Goal: Task Accomplishment & Management: Manage account settings

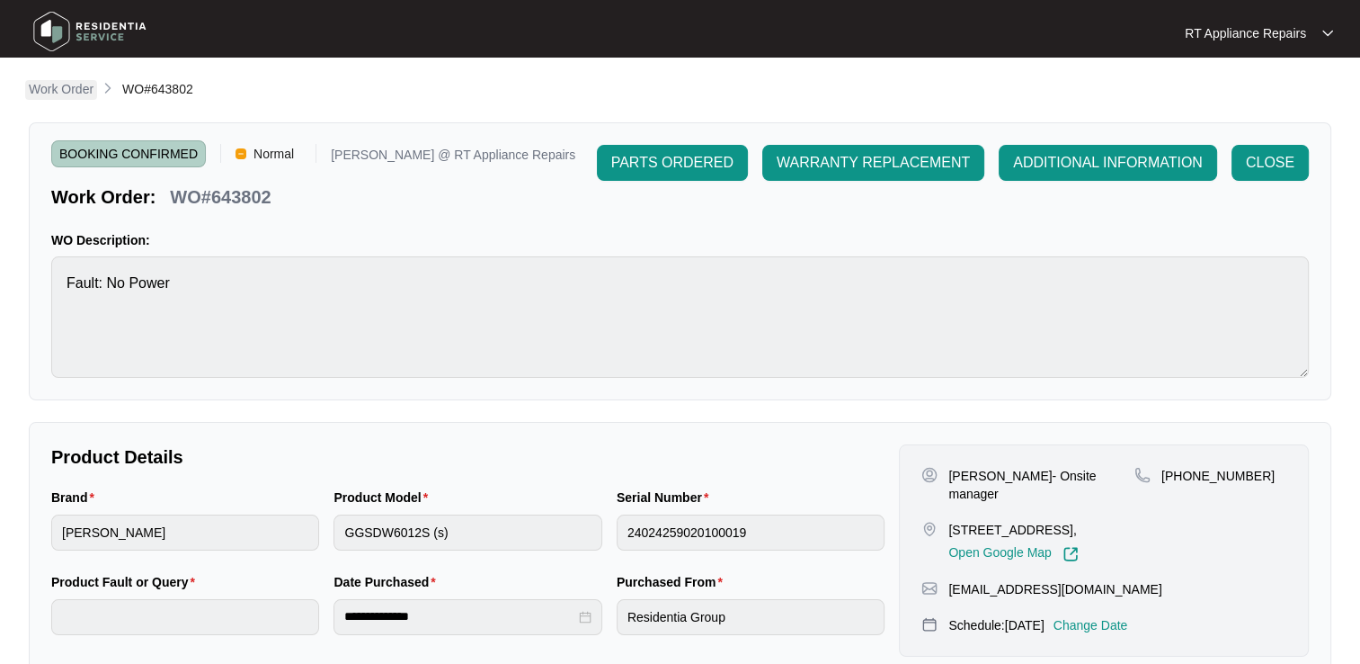
click at [69, 93] on p "Work Order" at bounding box center [61, 89] width 65 height 18
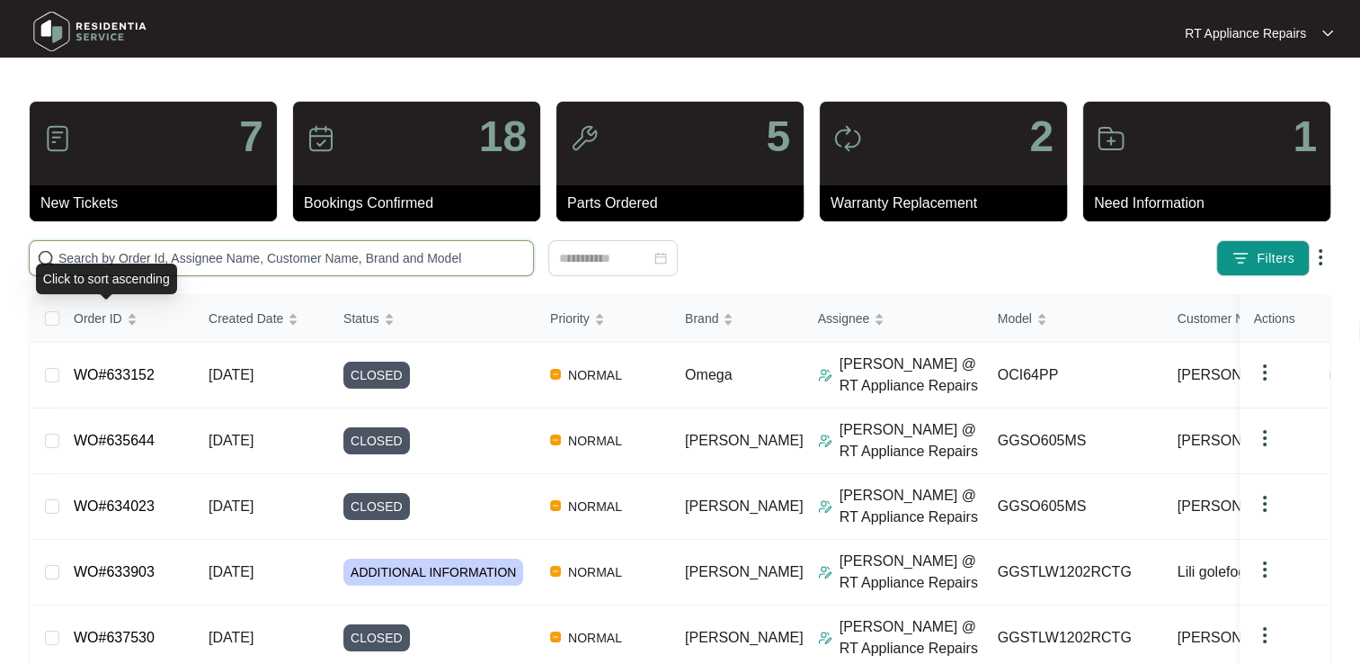
click at [198, 259] on input "text" at bounding box center [292, 258] width 468 height 20
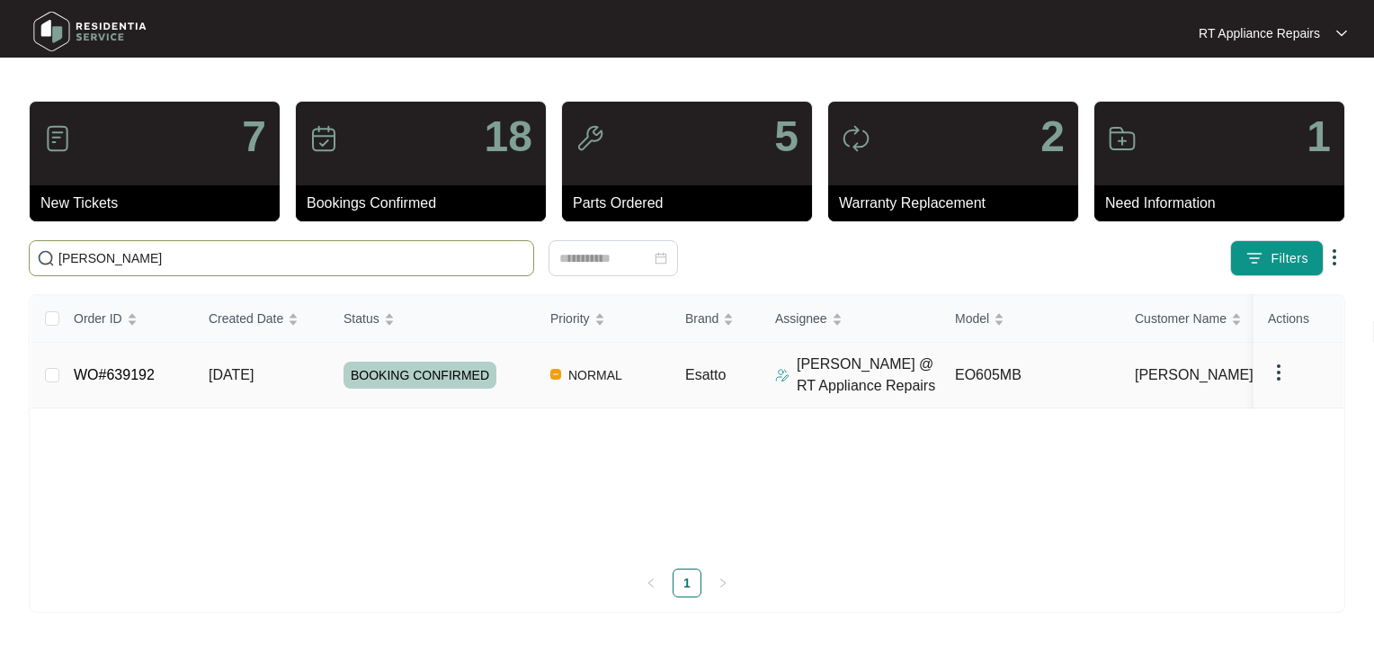
type input "[PERSON_NAME]"
click at [106, 367] on link "WO#639192" at bounding box center [114, 374] width 81 height 15
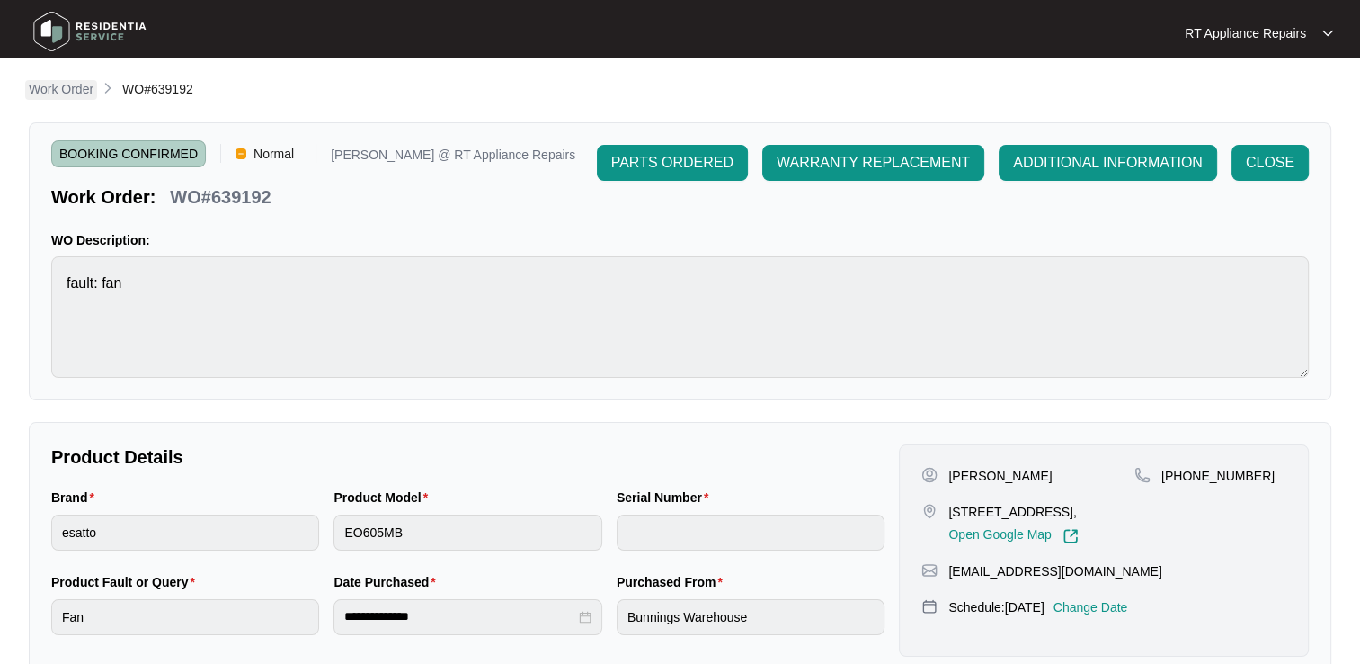
click at [65, 94] on p "Work Order" at bounding box center [61, 89] width 65 height 18
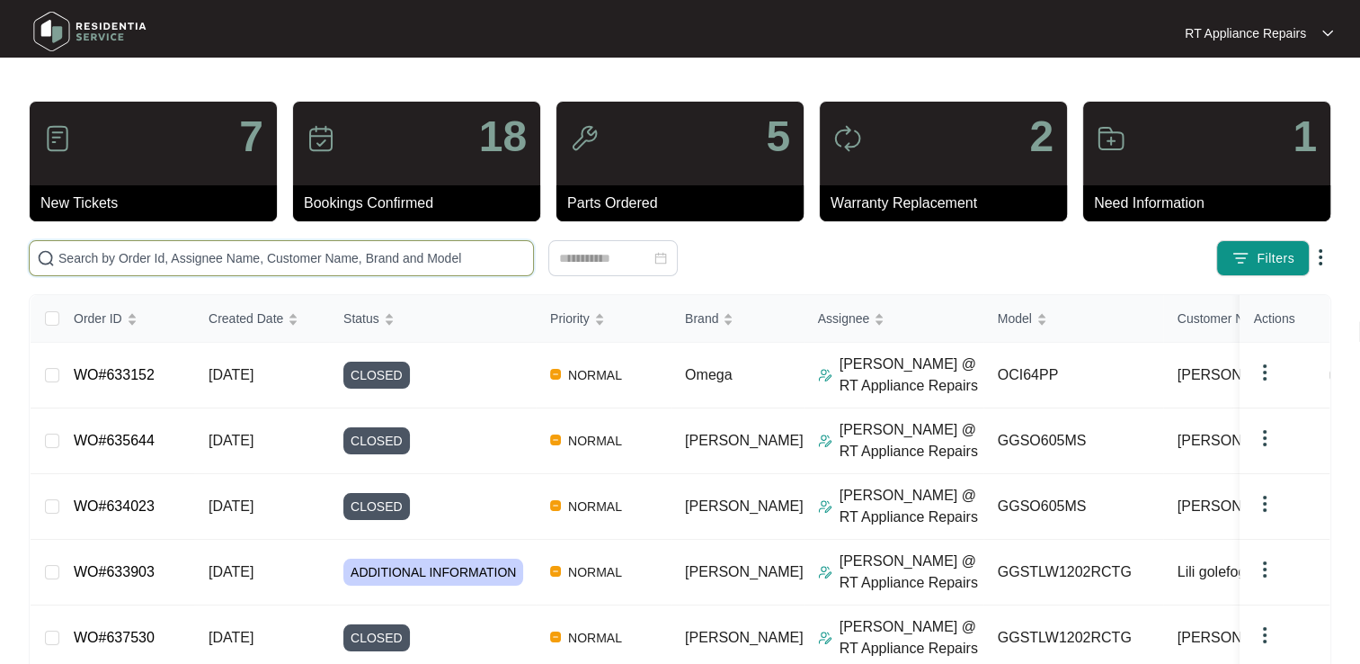
click at [434, 258] on input "text" at bounding box center [292, 258] width 468 height 20
type input "lili"
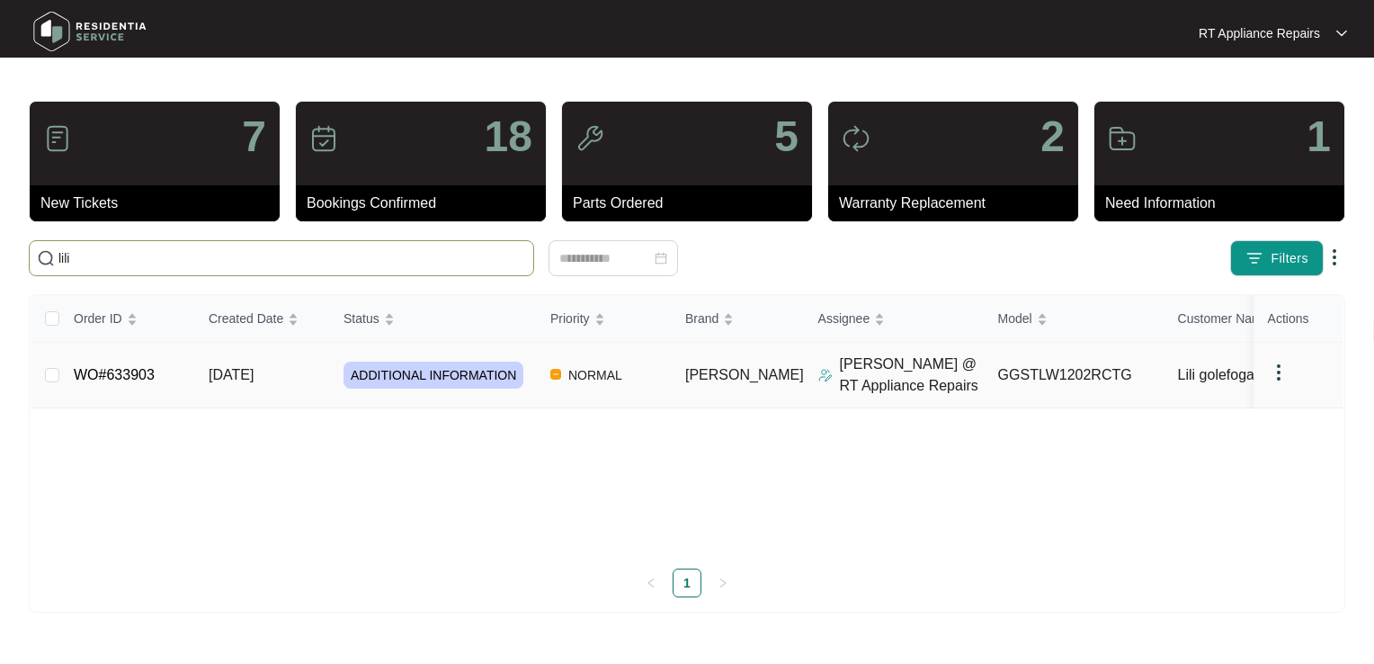
click at [104, 379] on link "WO#633903" at bounding box center [114, 374] width 81 height 15
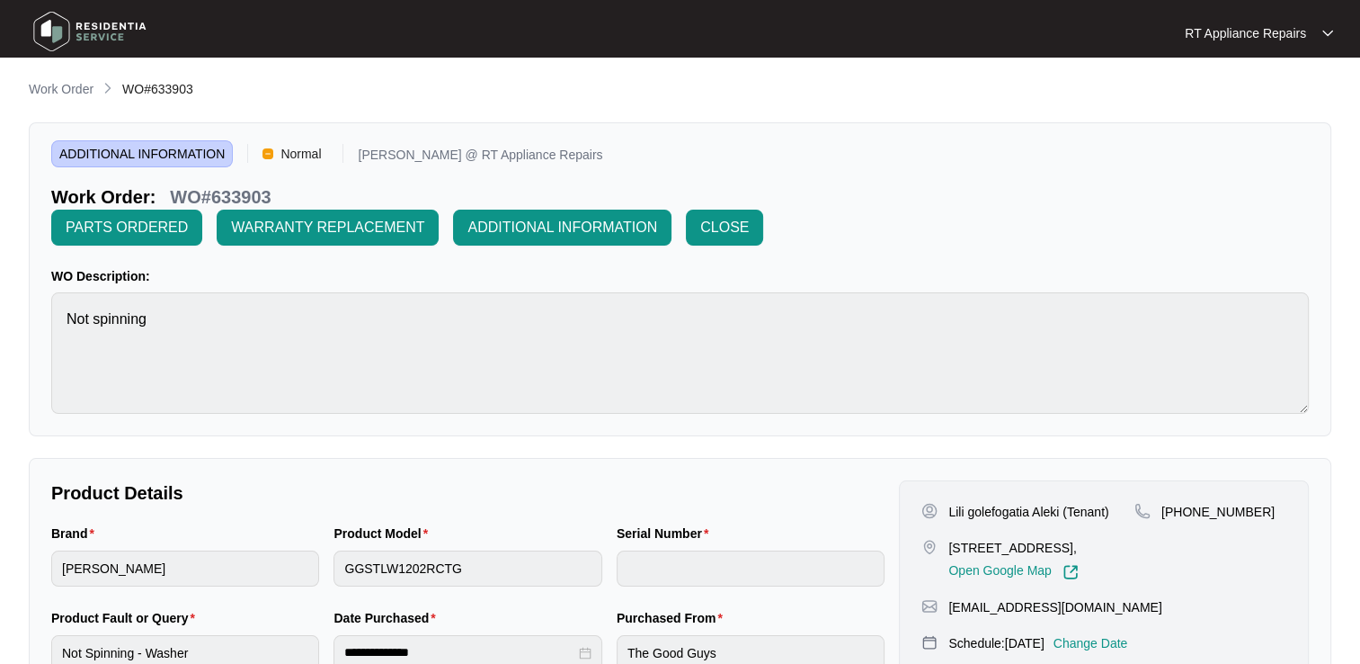
drag, startPoint x: 64, startPoint y: 88, endPoint x: 27, endPoint y: 99, distance: 38.4
click at [64, 88] on p "Work Order" at bounding box center [61, 89] width 65 height 18
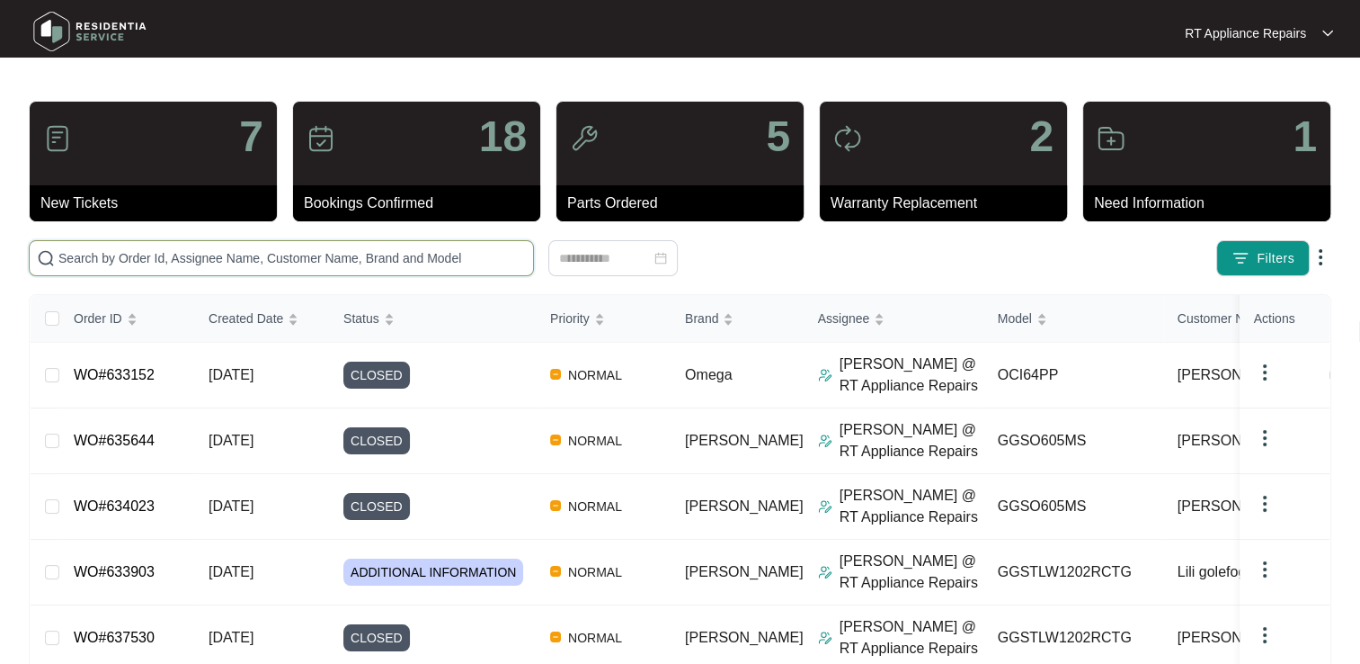
click at [174, 254] on input "text" at bounding box center [292, 258] width 468 height 20
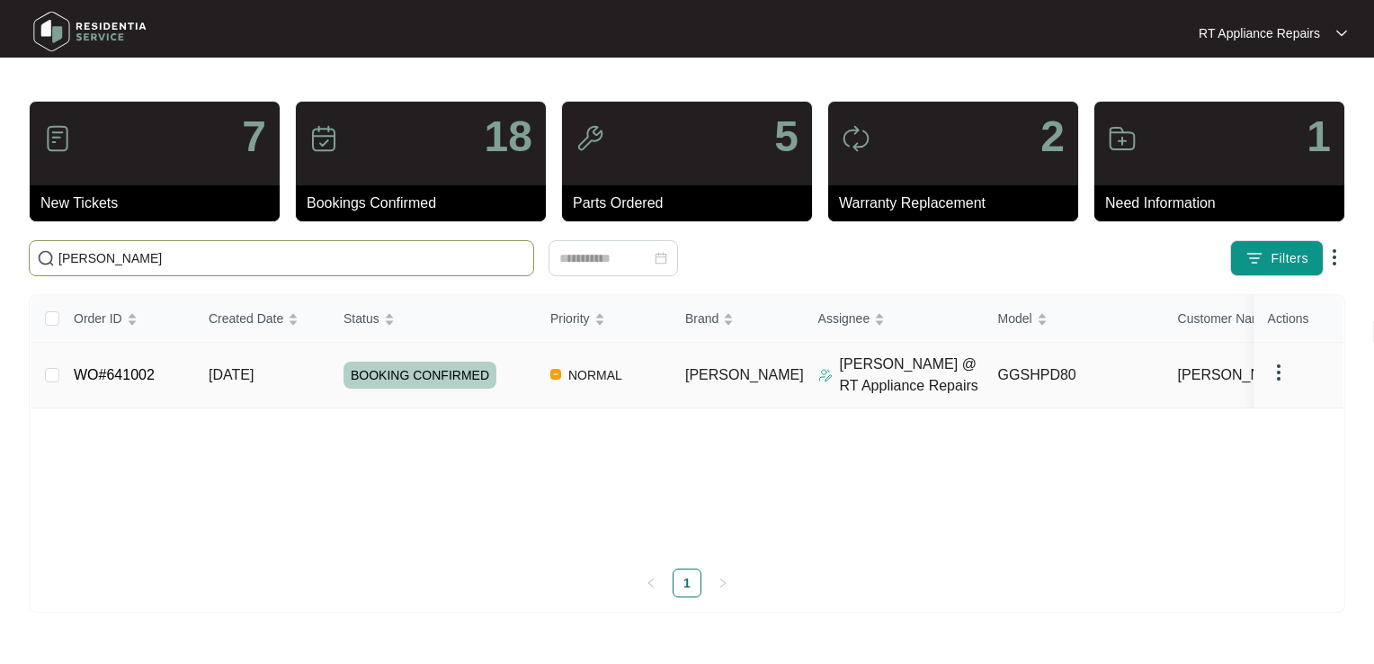
type input "[PERSON_NAME]"
click at [123, 379] on link "WO#641002" at bounding box center [114, 374] width 81 height 15
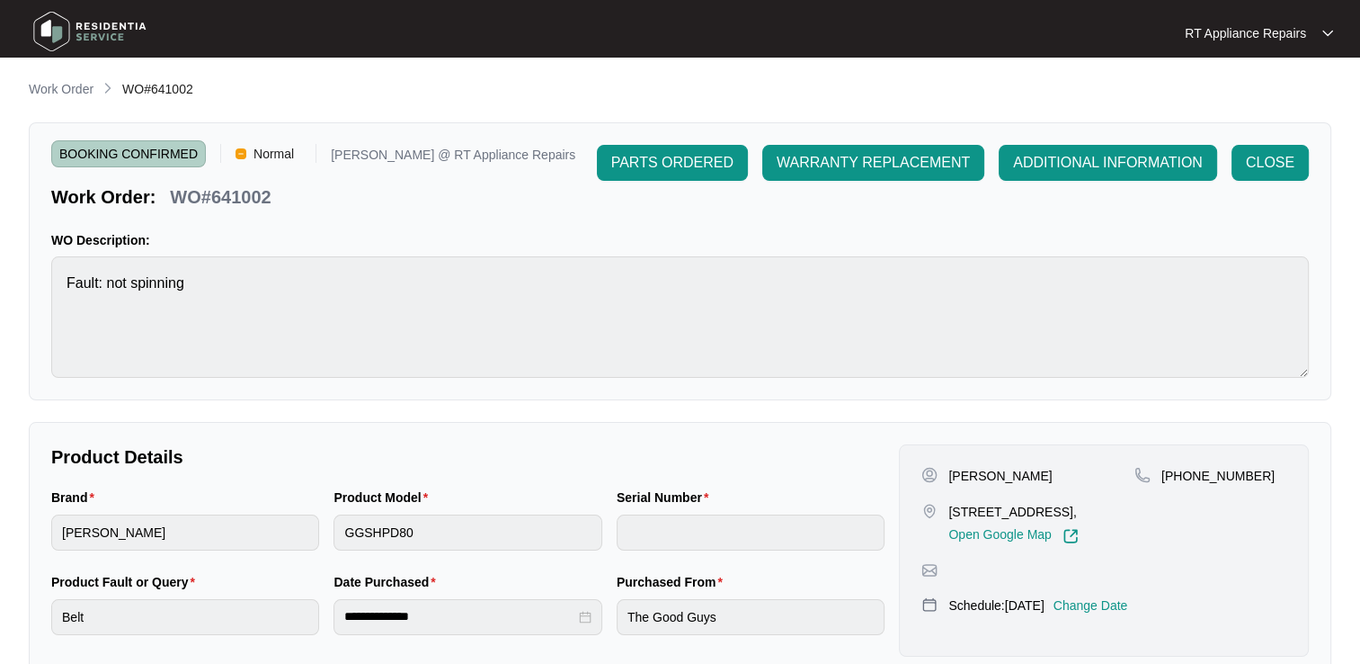
click at [1108, 614] on p "Change Date" at bounding box center [1091, 605] width 75 height 18
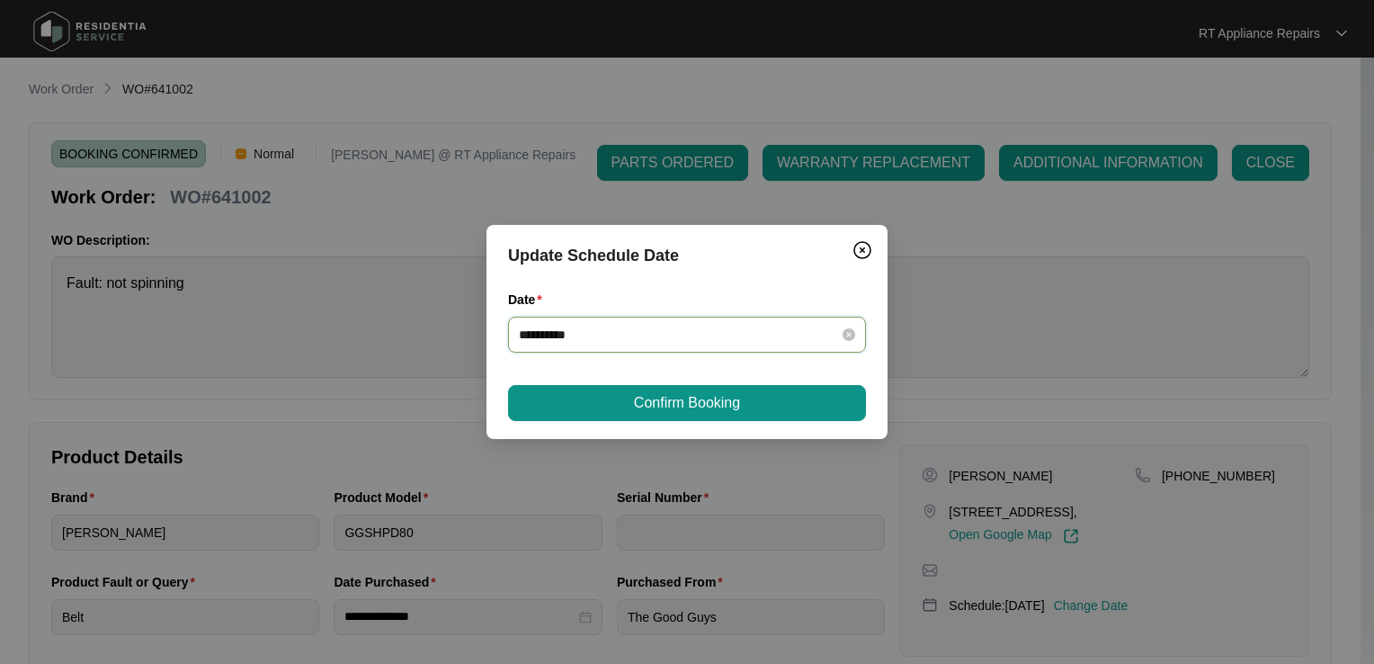
click at [652, 336] on input "**********" at bounding box center [676, 335] width 315 height 20
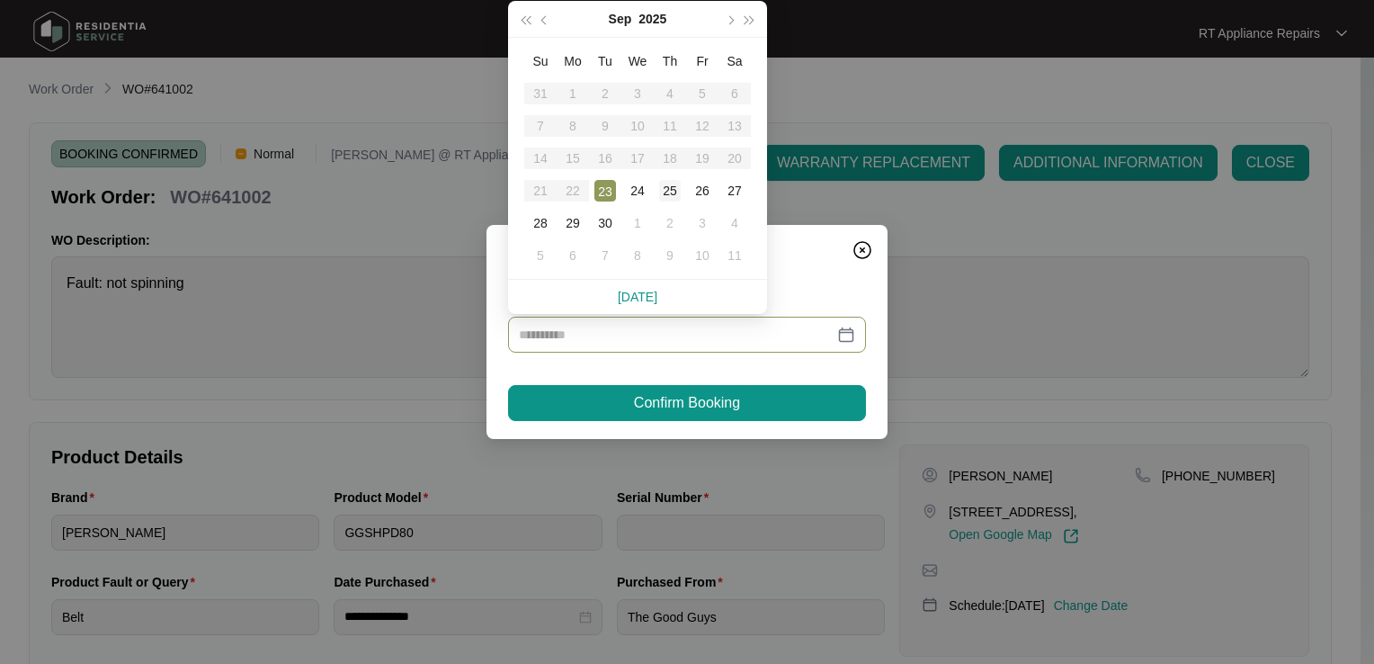
click at [673, 185] on div "25" at bounding box center [670, 191] width 22 height 22
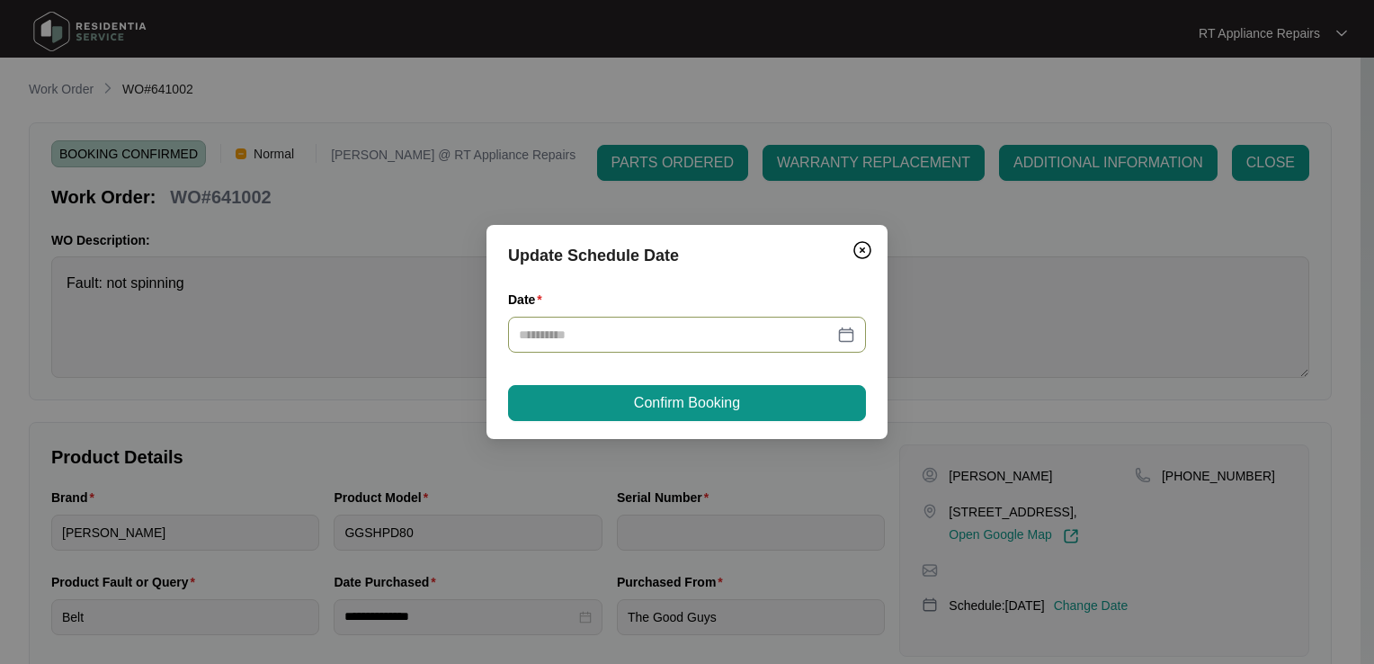
type input "**********"
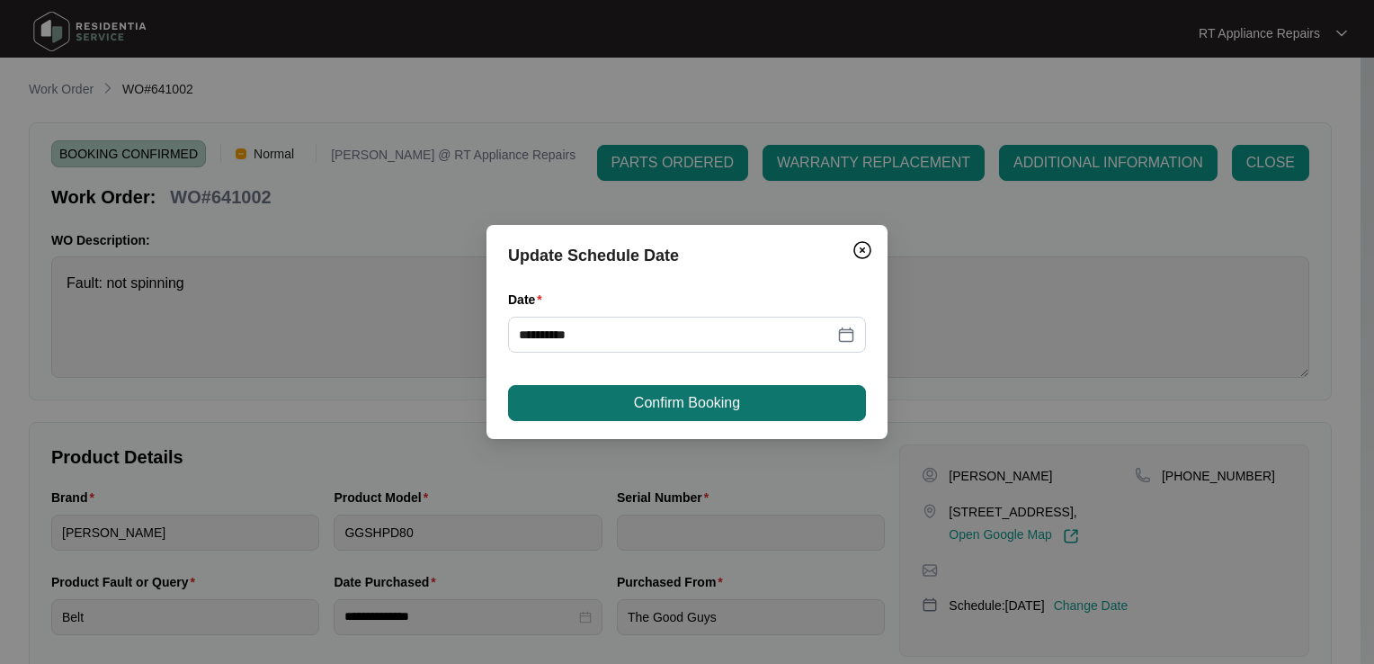
click at [729, 408] on span "Confirm Booking" at bounding box center [687, 403] width 106 height 22
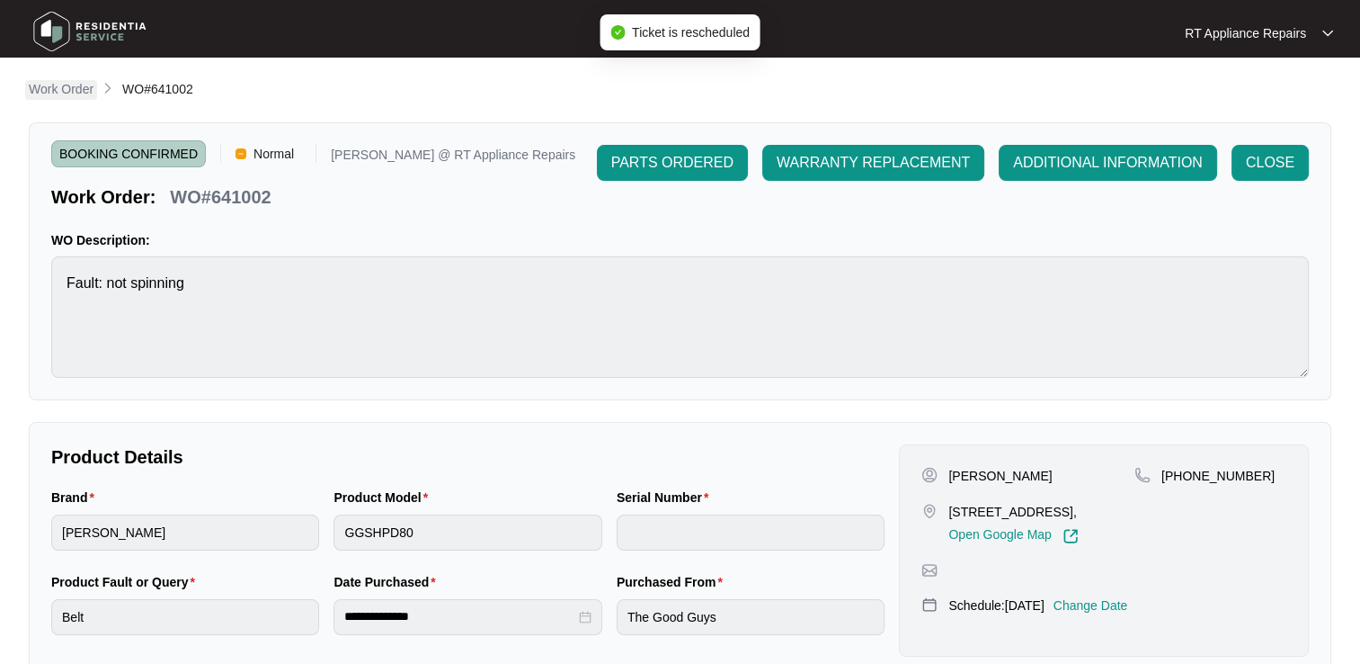
click at [68, 88] on p "Work Order" at bounding box center [61, 89] width 65 height 18
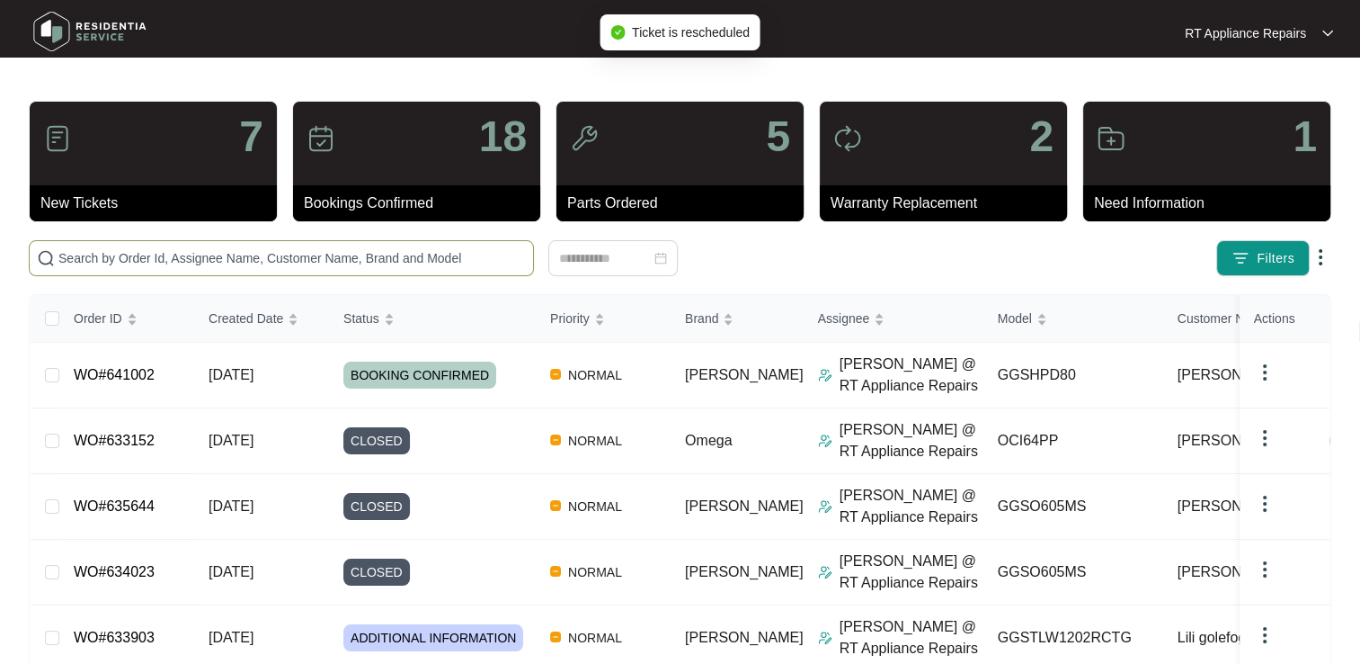
click at [159, 259] on input "text" at bounding box center [292, 258] width 468 height 20
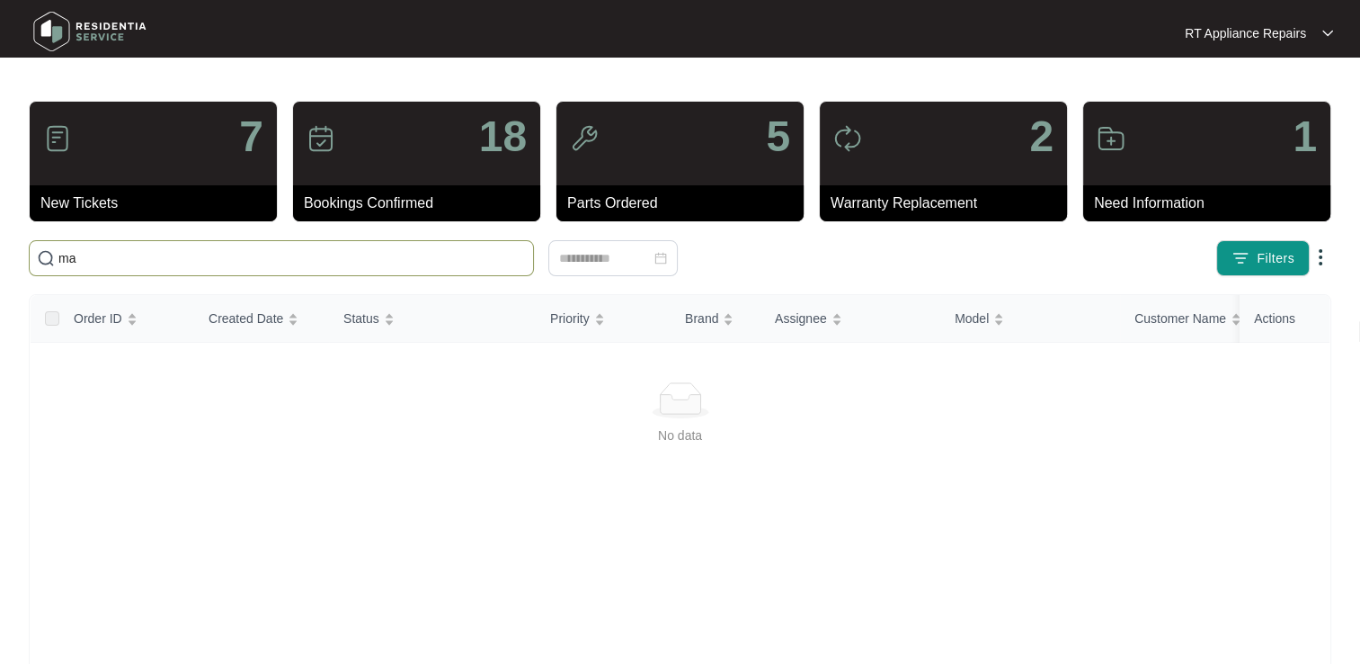
type input "m"
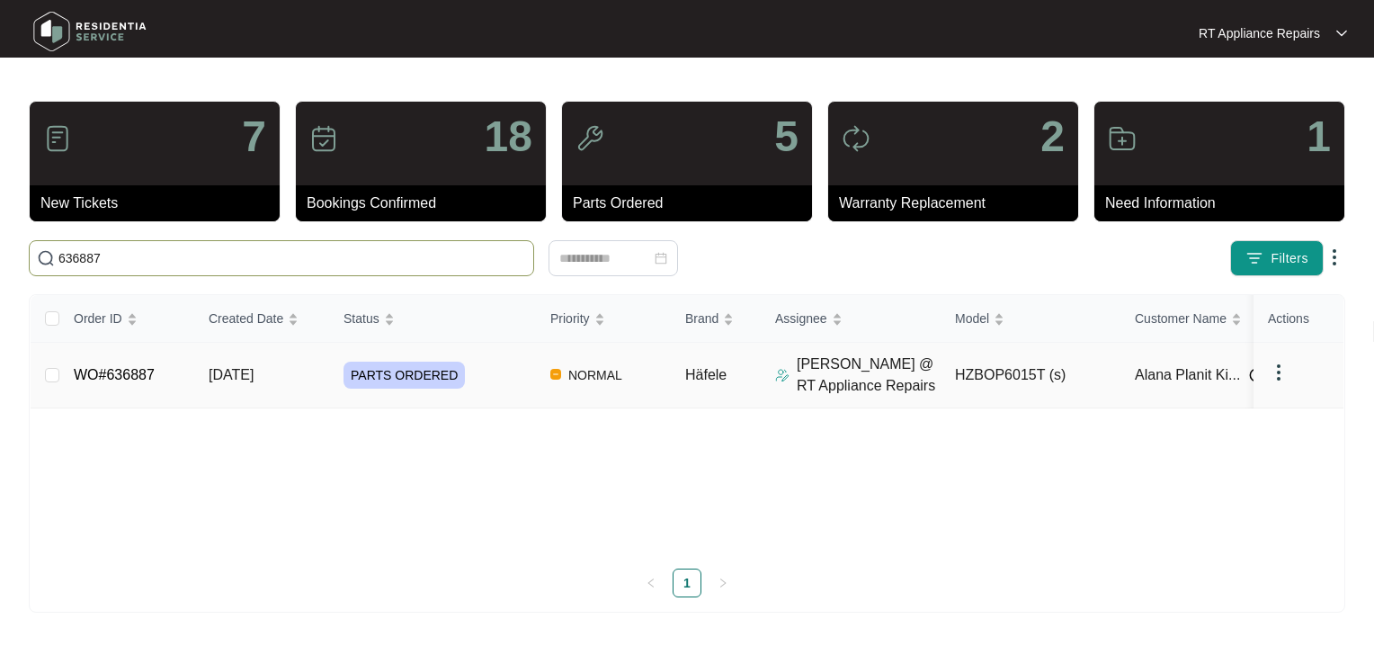
type input "636887"
click at [129, 371] on link "WO#636887" at bounding box center [114, 374] width 81 height 15
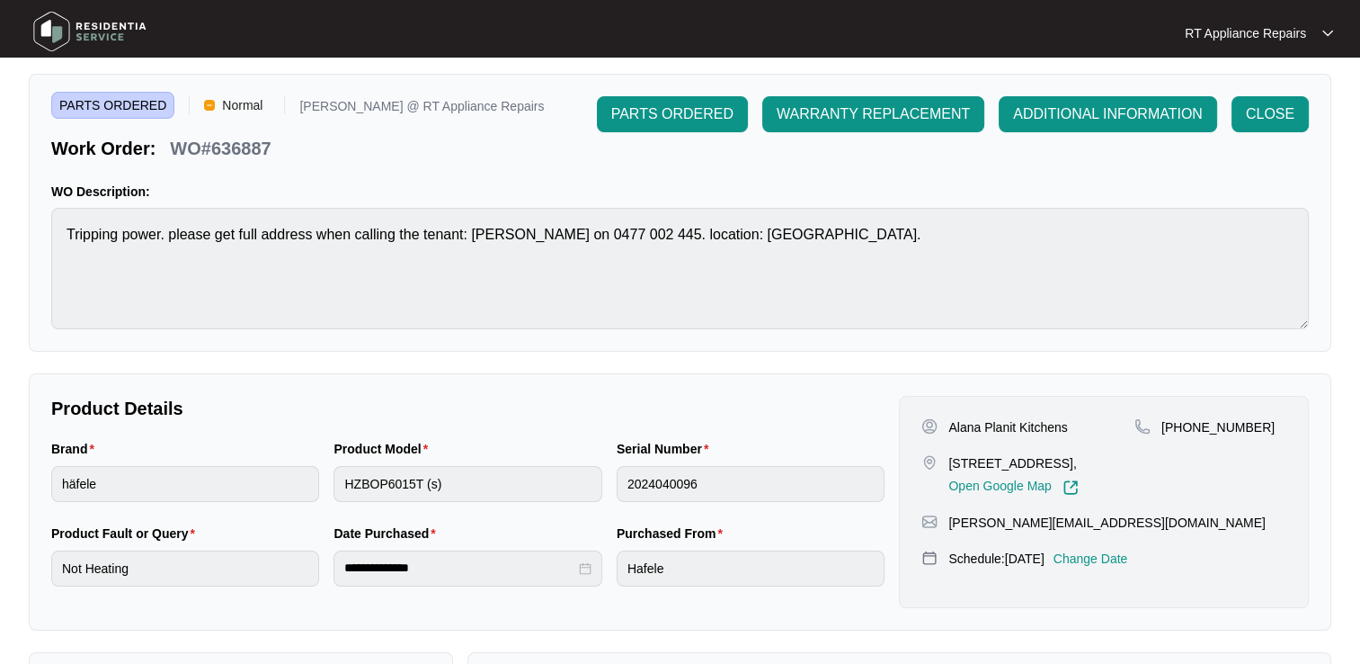
scroll to position [90, 0]
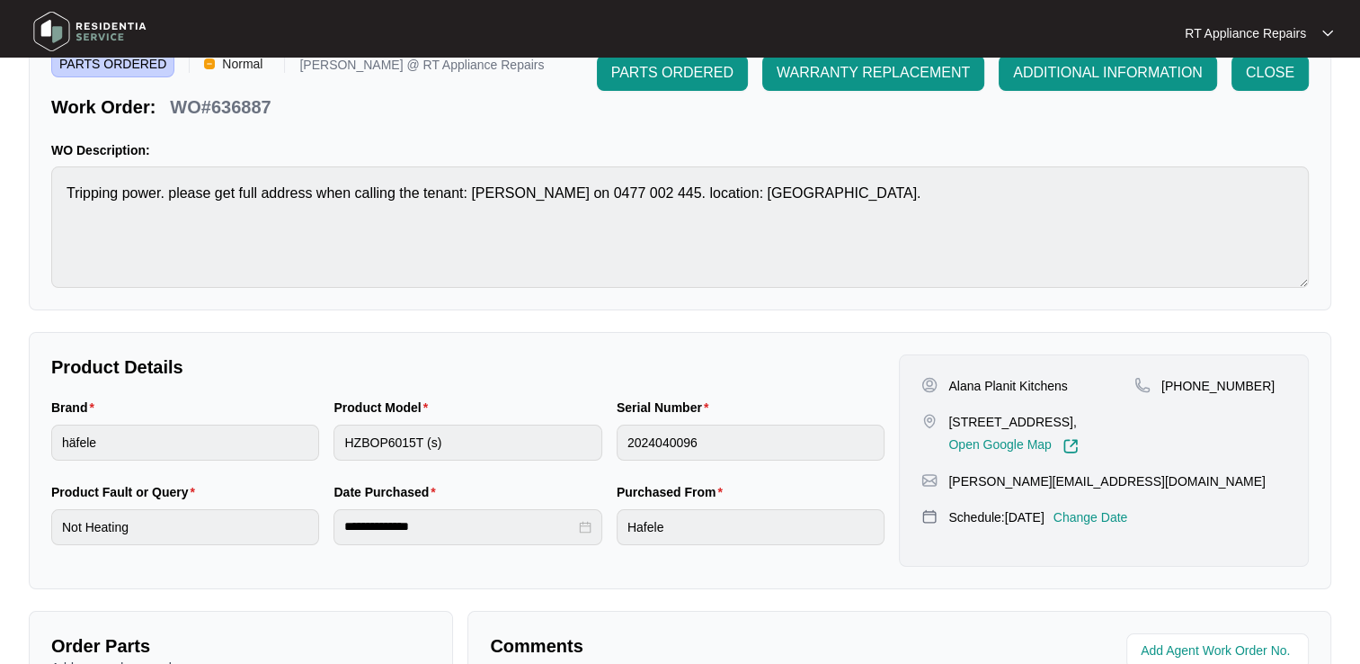
click at [1108, 514] on p "Change Date" at bounding box center [1091, 517] width 75 height 18
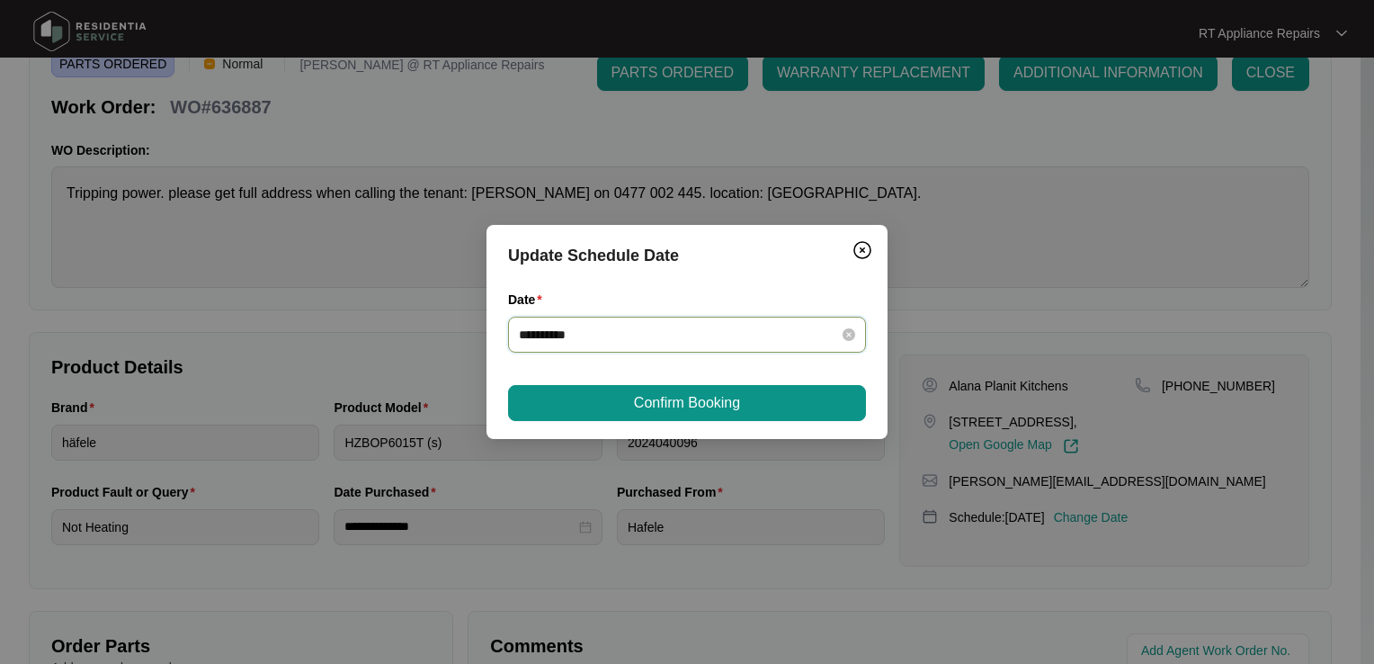
click at [628, 329] on input "**********" at bounding box center [676, 335] width 315 height 20
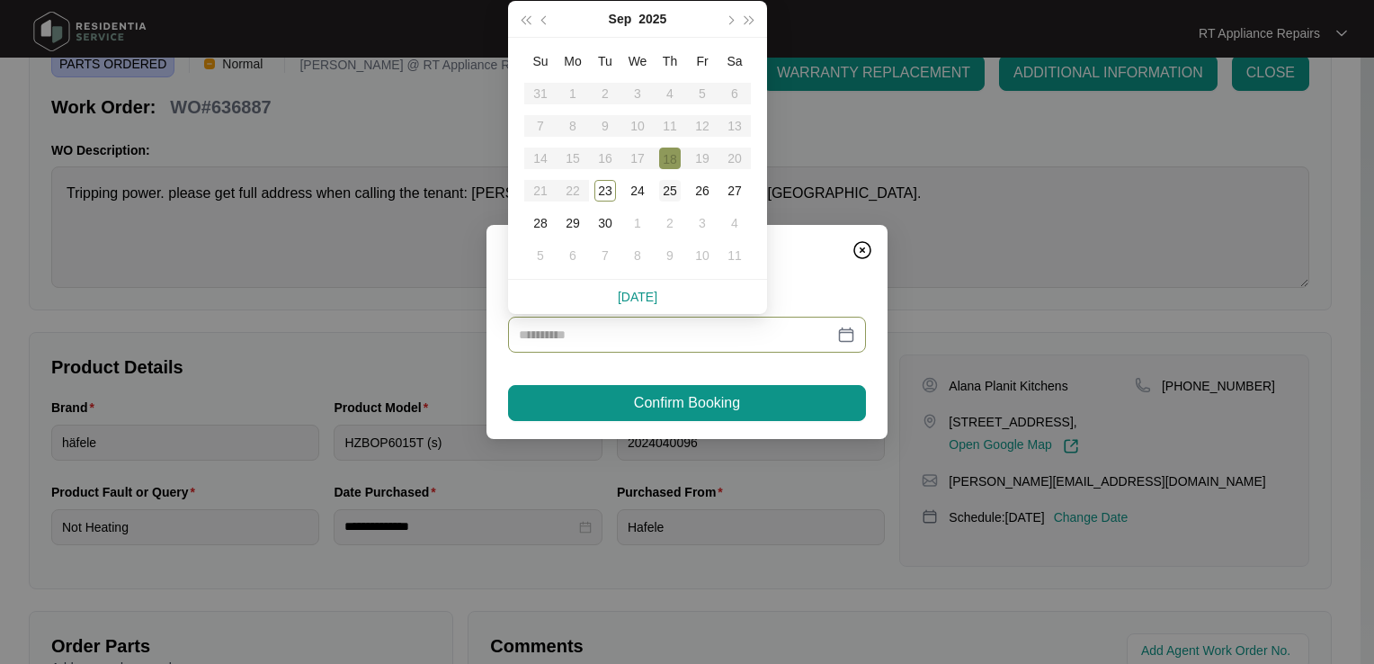
click at [673, 192] on div "25" at bounding box center [670, 191] width 22 height 22
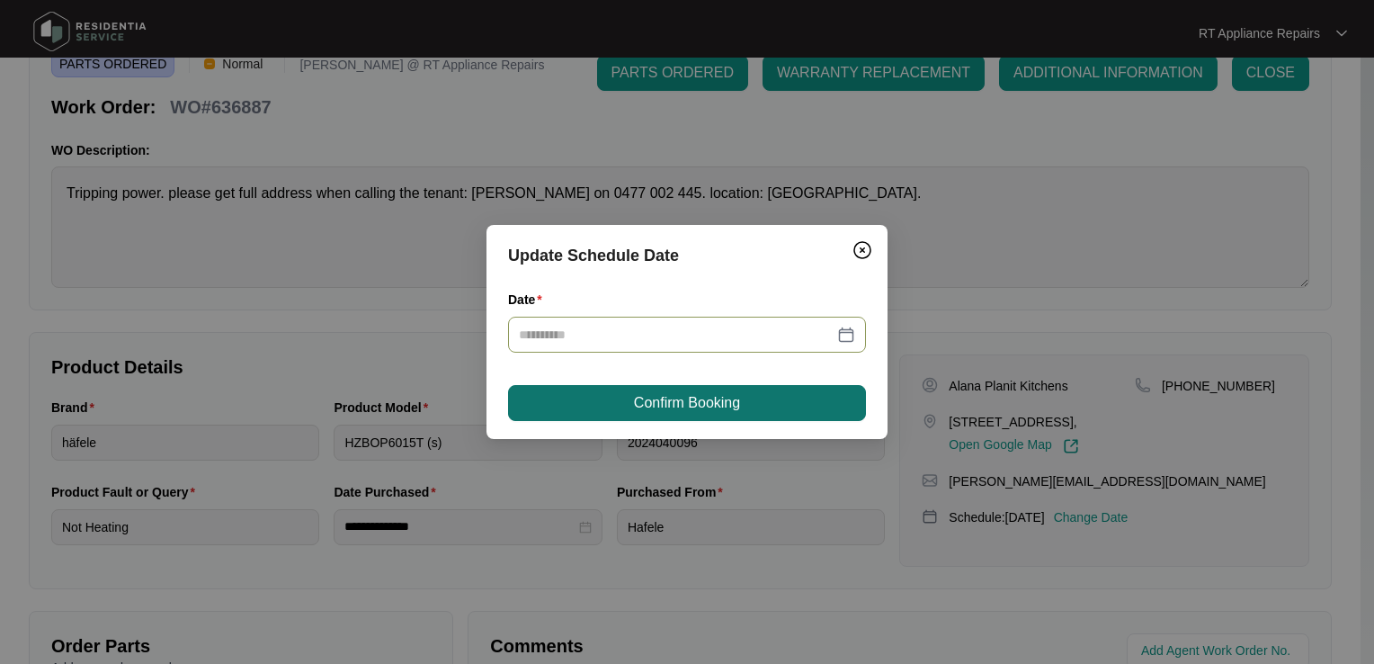
type input "**********"
click at [669, 401] on span "Confirm Booking" at bounding box center [687, 403] width 106 height 22
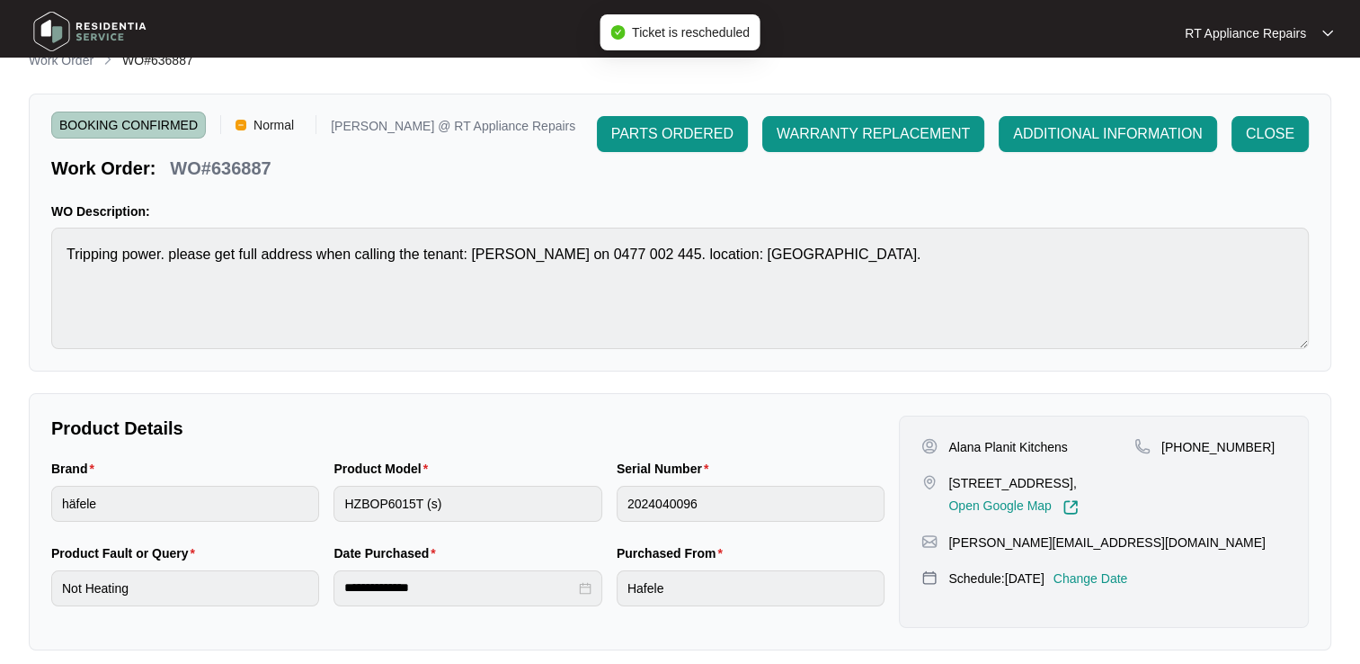
scroll to position [0, 0]
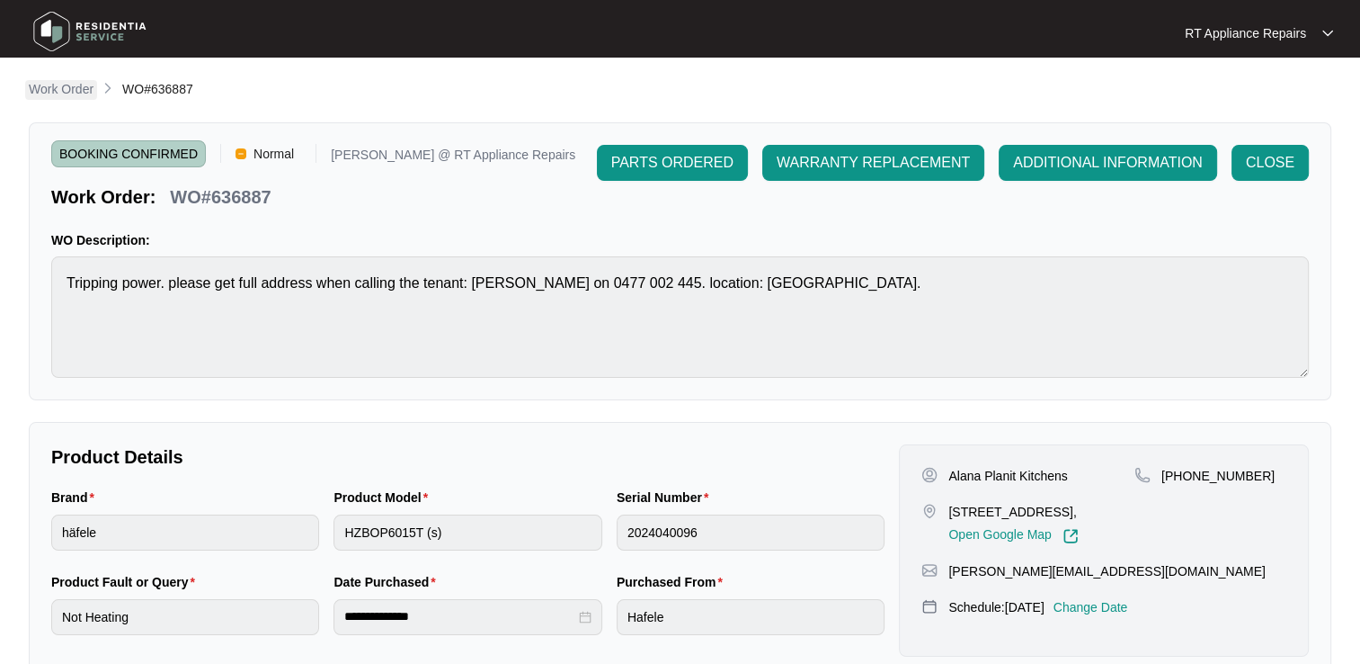
click at [69, 92] on p "Work Order" at bounding box center [61, 89] width 65 height 18
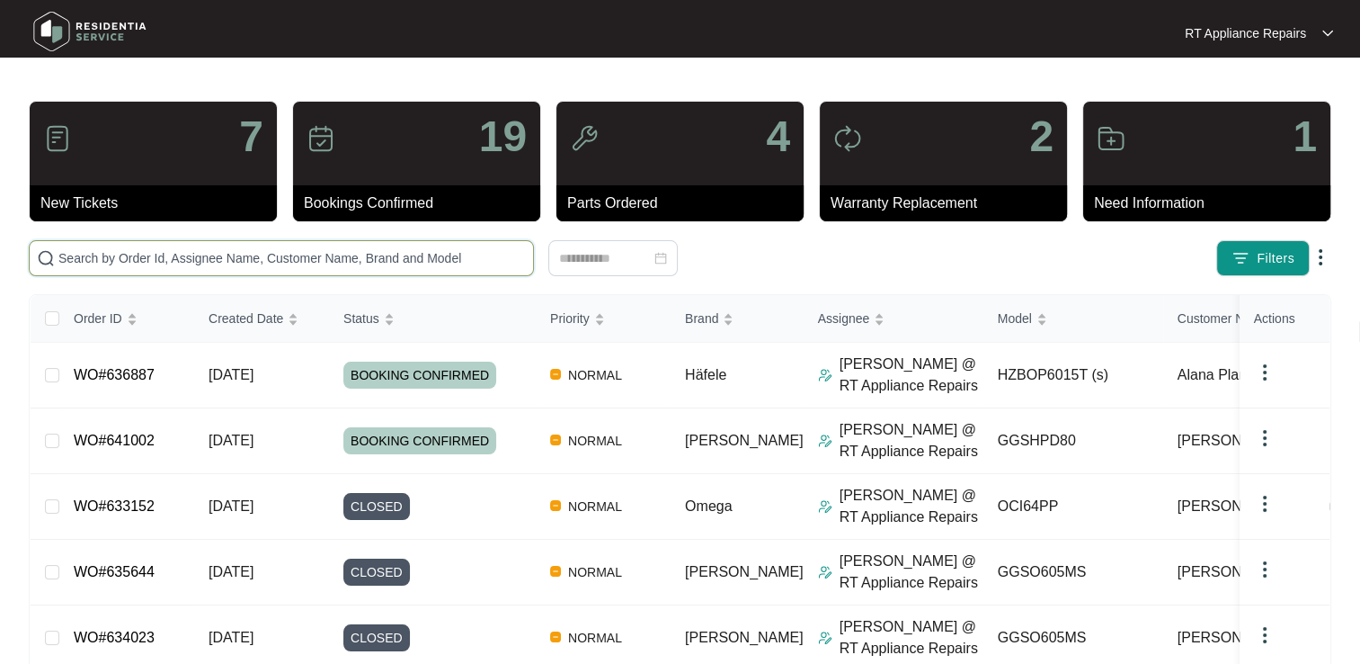
click at [312, 248] on input "text" at bounding box center [292, 258] width 468 height 20
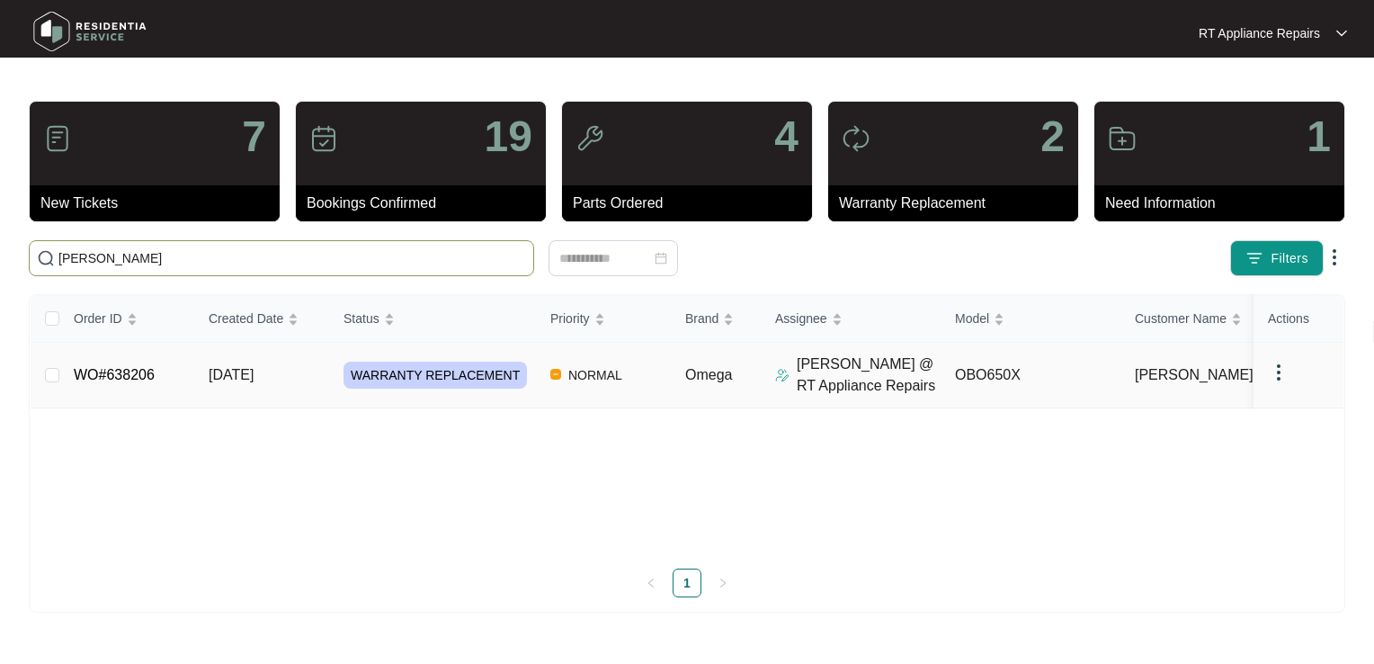
type input "[PERSON_NAME]"
click at [131, 374] on link "WO#638206" at bounding box center [114, 374] width 81 height 15
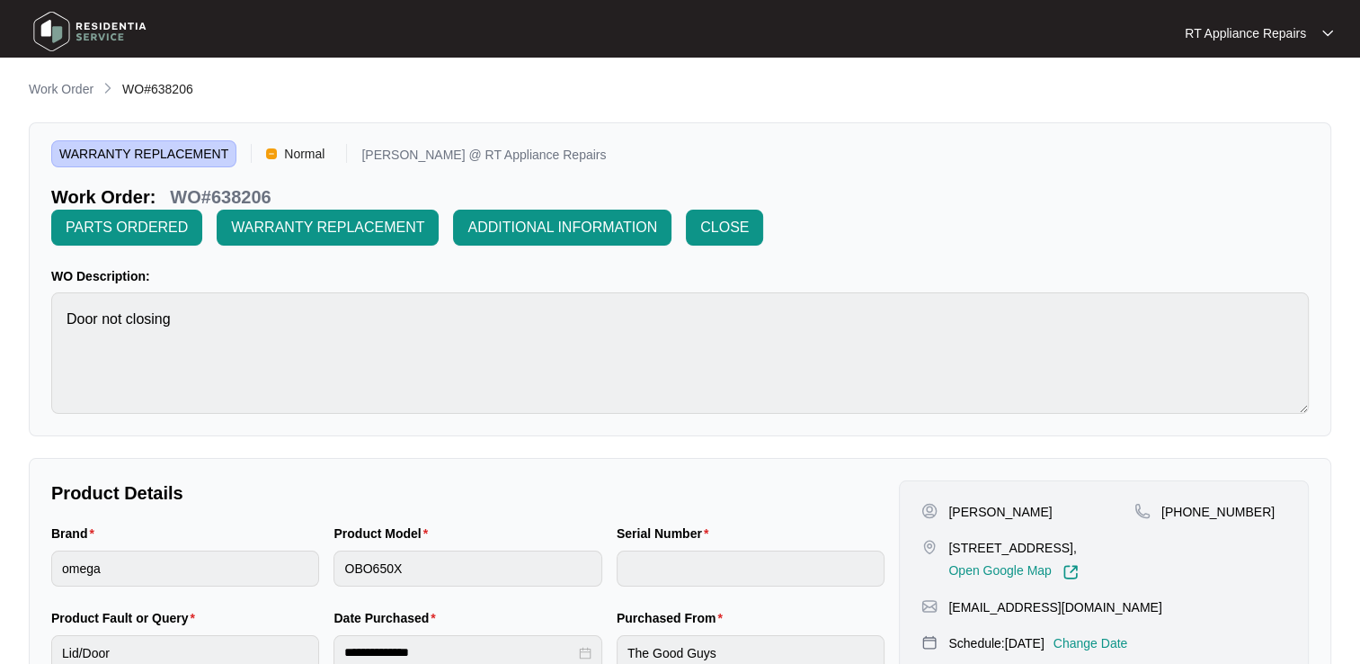
click at [1126, 634] on p "Change Date" at bounding box center [1091, 643] width 75 height 18
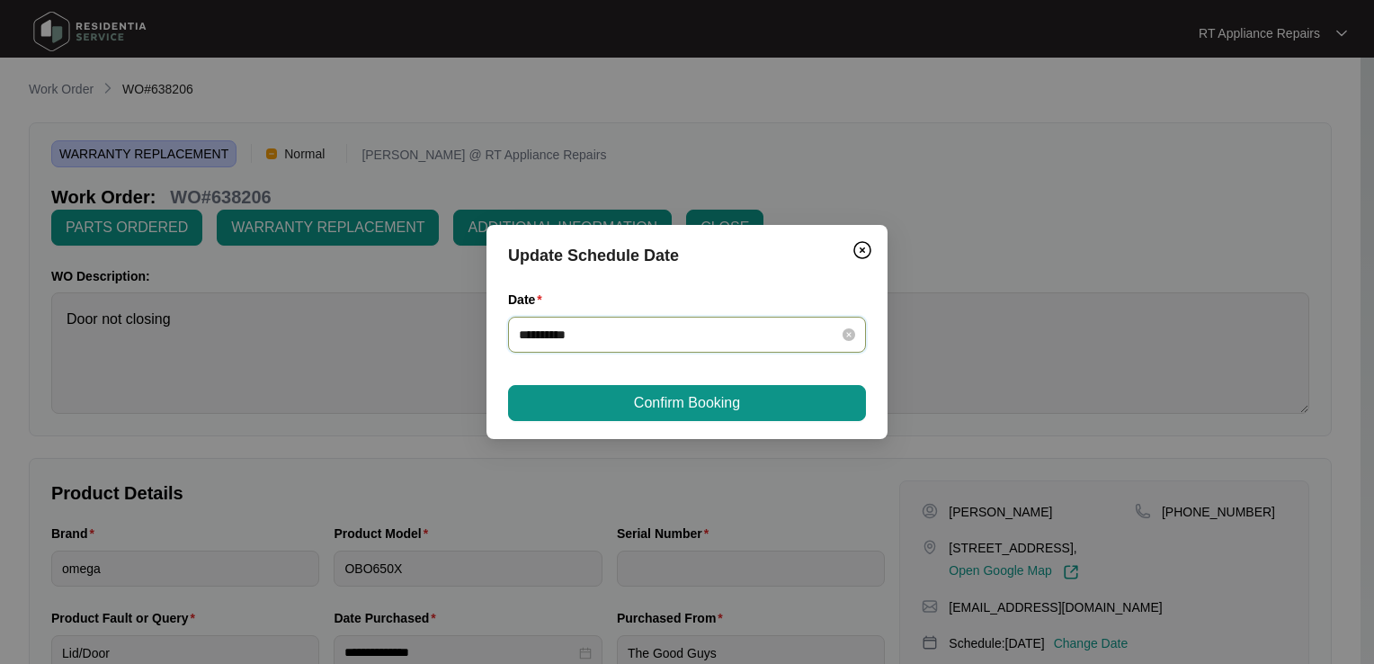
click at [588, 331] on input "**********" at bounding box center [676, 335] width 315 height 20
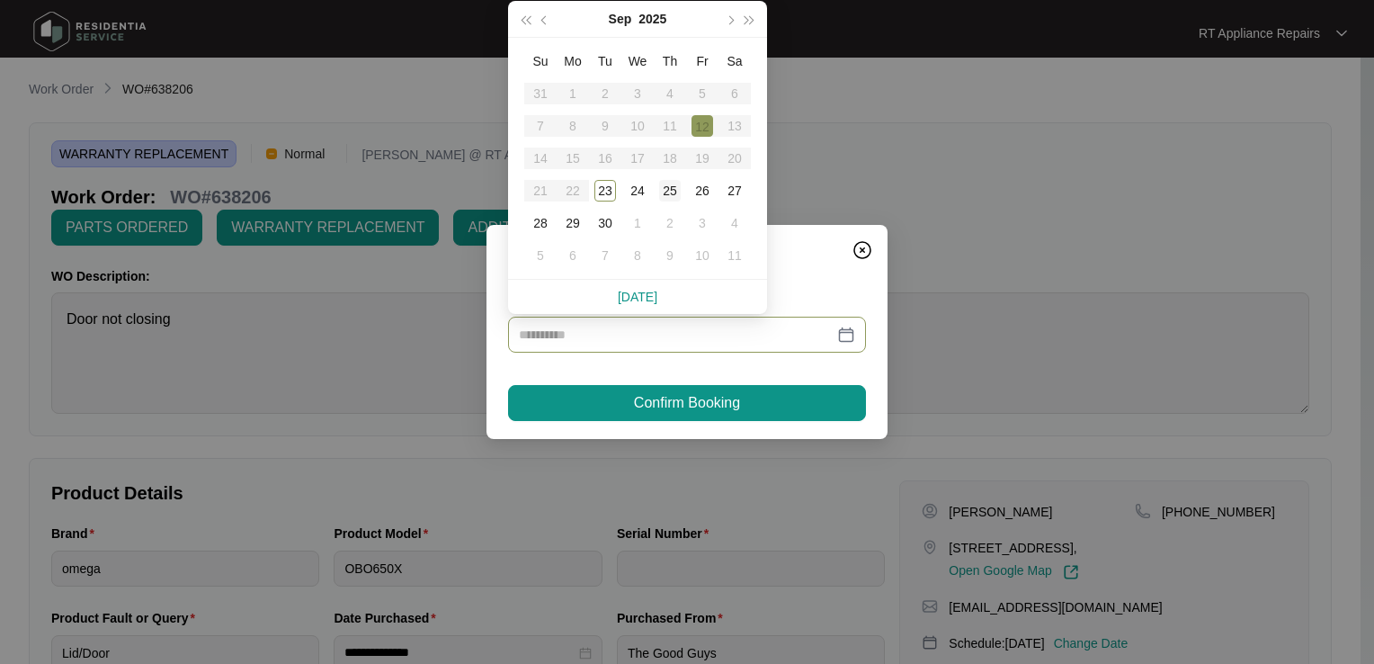
click at [673, 192] on div "25" at bounding box center [670, 191] width 22 height 22
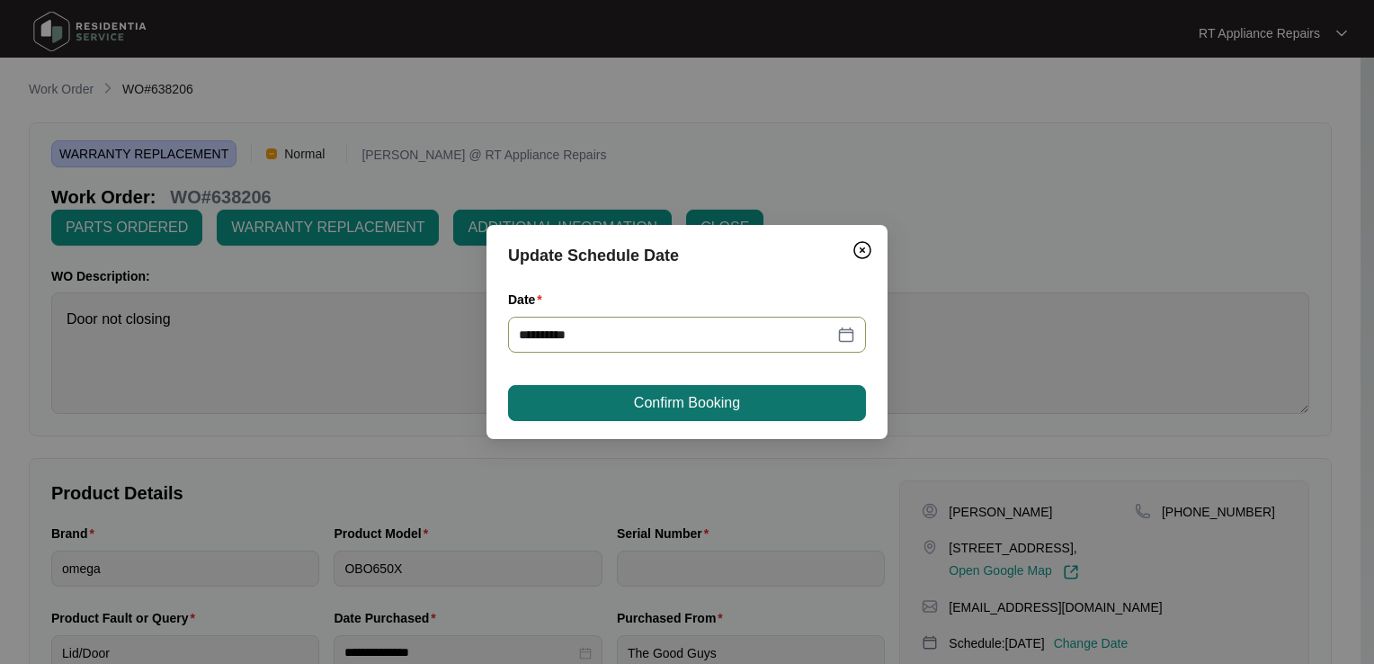
type input "**********"
click at [665, 396] on span "Confirm Booking" at bounding box center [687, 403] width 106 height 22
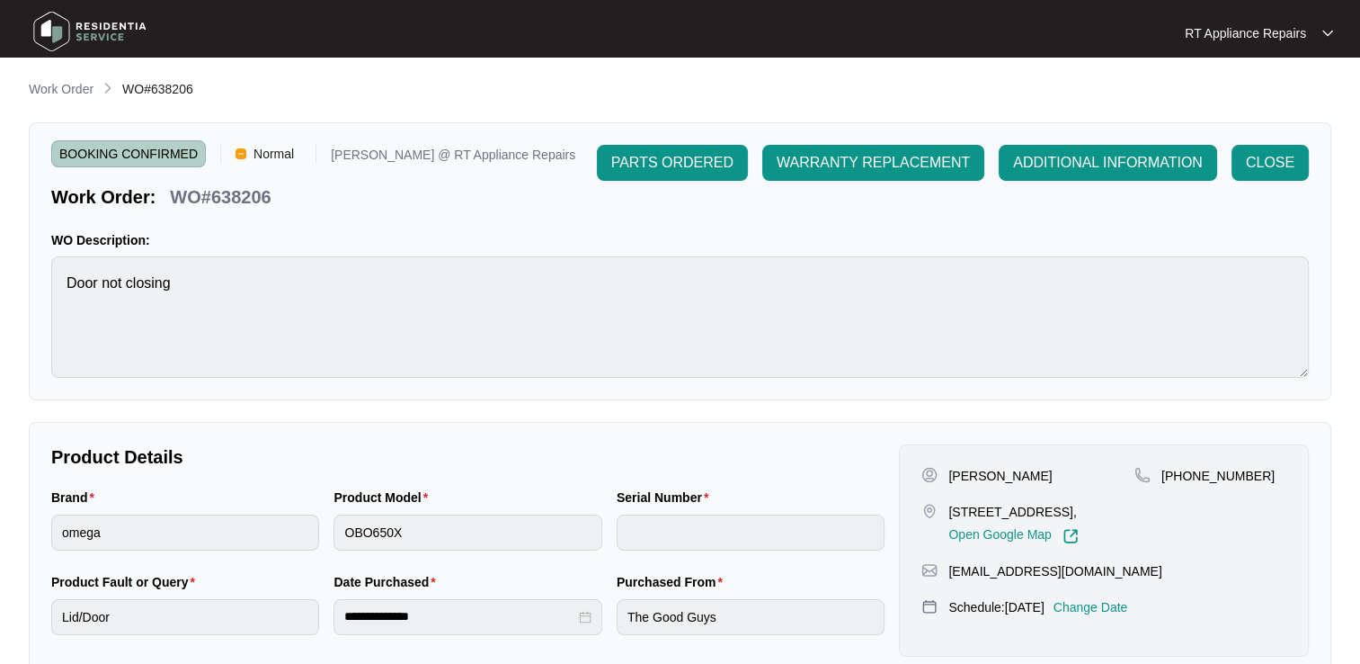
click at [1302, 41] on p "RT Appliance Repairs" at bounding box center [1245, 33] width 121 height 18
click at [1261, 99] on p "Log Out" at bounding box center [1273, 95] width 91 height 18
